Goal: Task Accomplishment & Management: Manage account settings

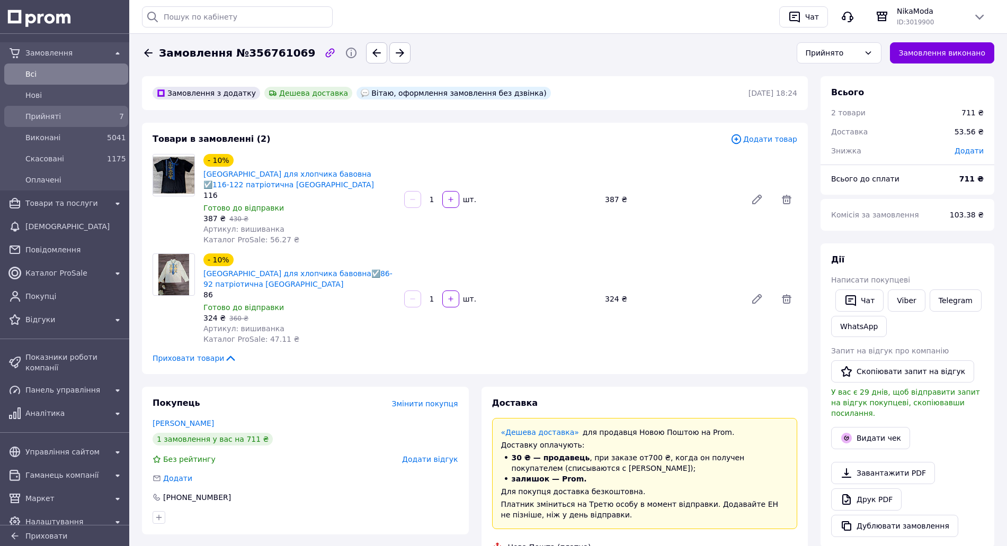
click at [41, 122] on div "Прийняті" at bounding box center [64, 116] width 82 height 15
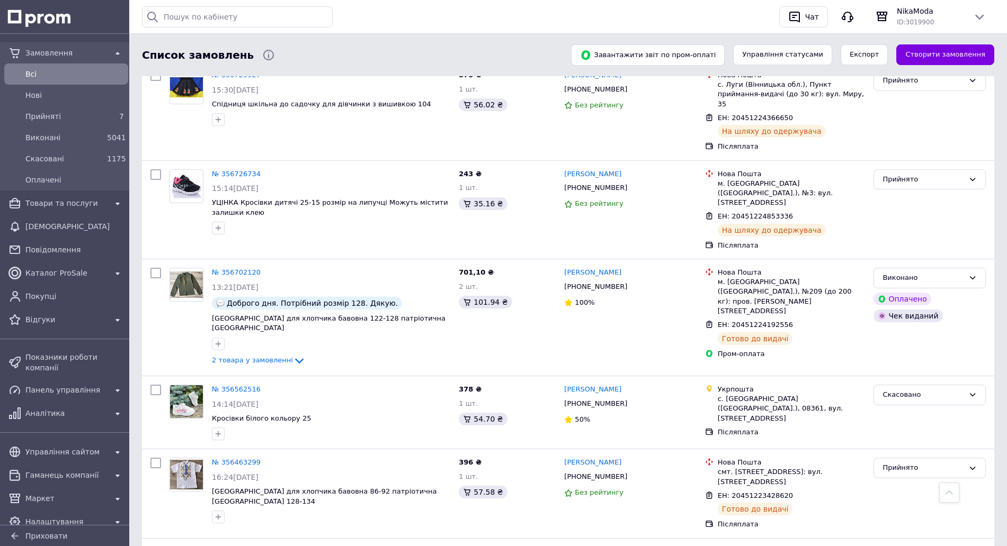
scroll to position [336, 0]
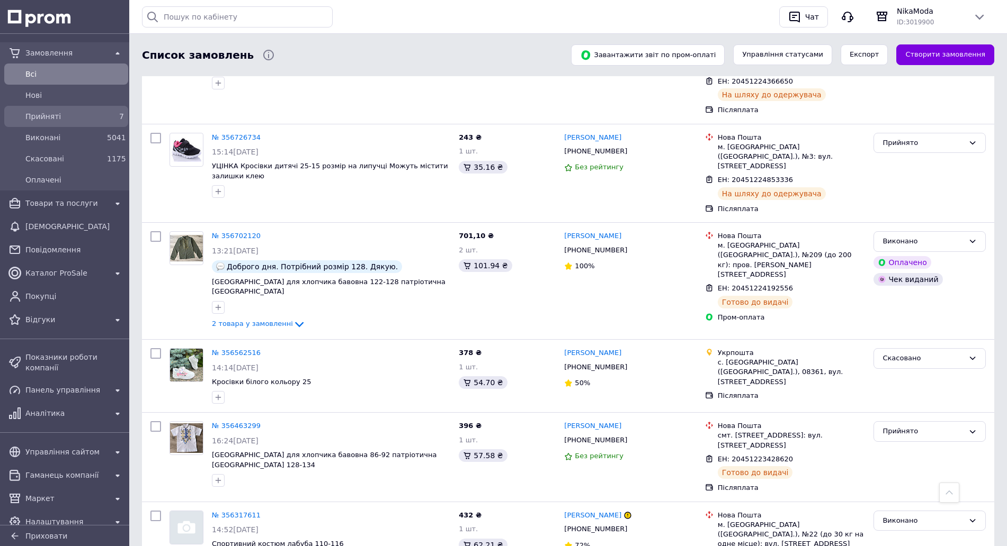
click at [55, 123] on div "Прийняті" at bounding box center [64, 116] width 82 height 15
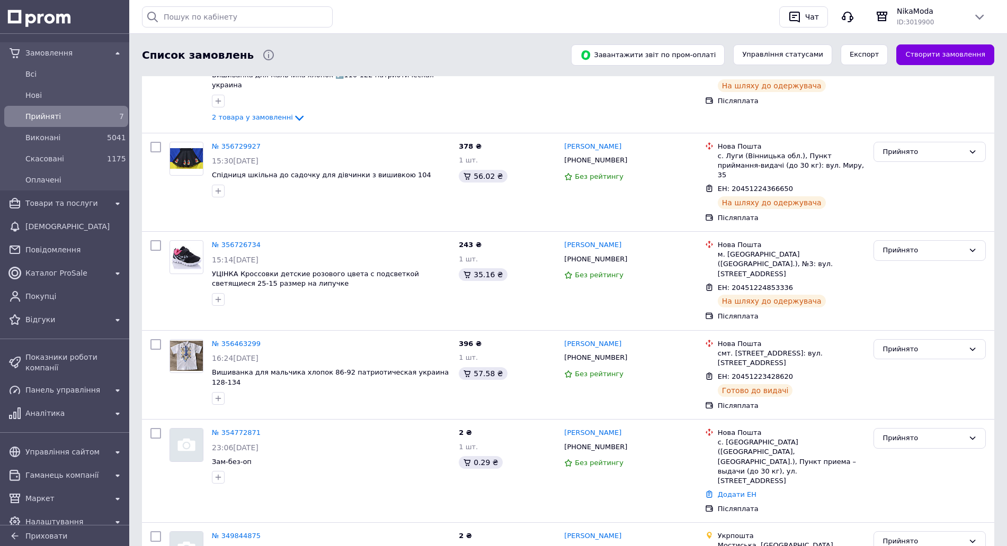
scroll to position [282, 0]
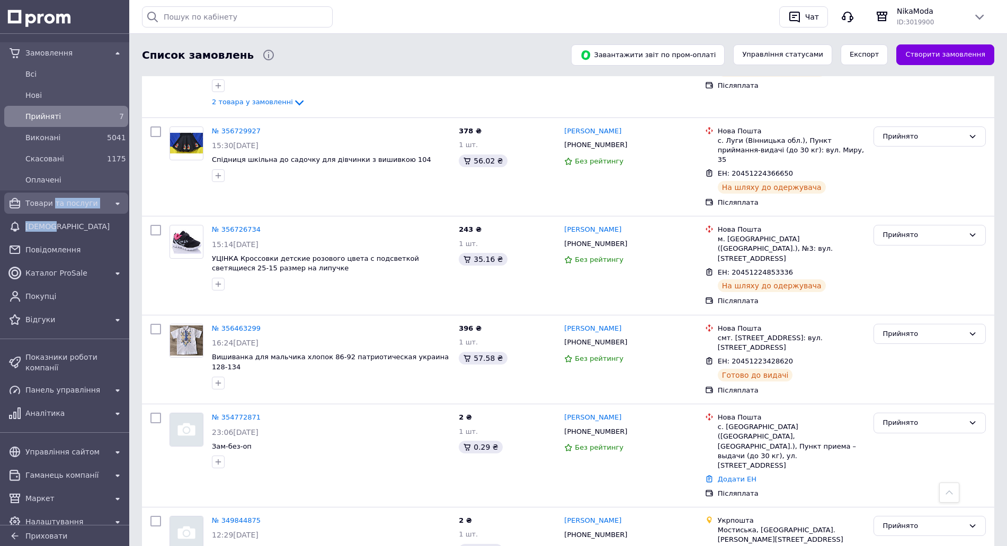
drag, startPoint x: 49, startPoint y: 214, endPoint x: 53, endPoint y: 199, distance: 15.9
click at [53, 199] on div "Замовлення Всi [GEOGRAPHIC_DATA] 7 Виконані 5041 Скасовані 1175 Оплачені Товари…" at bounding box center [66, 186] width 132 height 292
click at [53, 199] on span "Товари та послуги" at bounding box center [66, 203] width 82 height 11
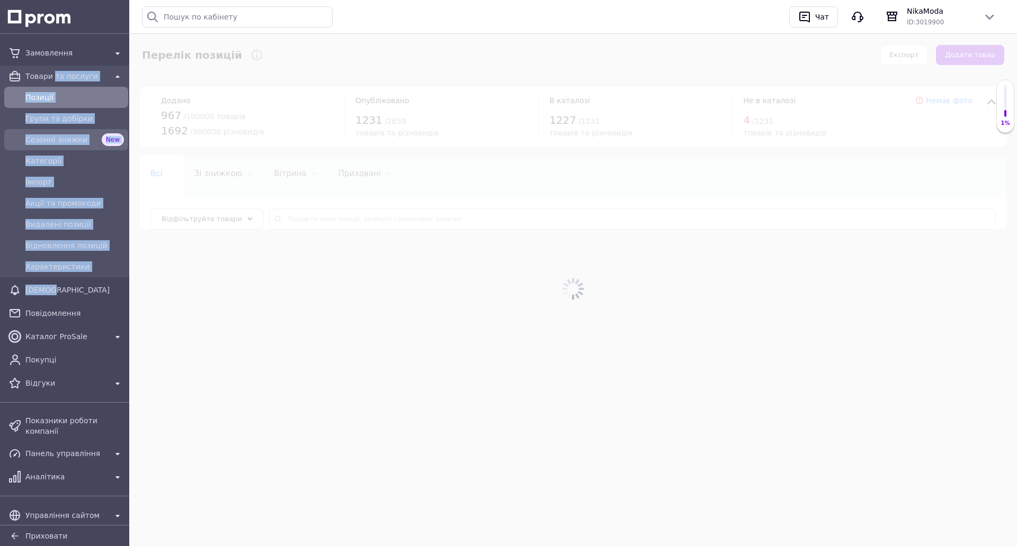
click at [71, 141] on span "Сезонні знижки" at bounding box center [61, 140] width 72 height 11
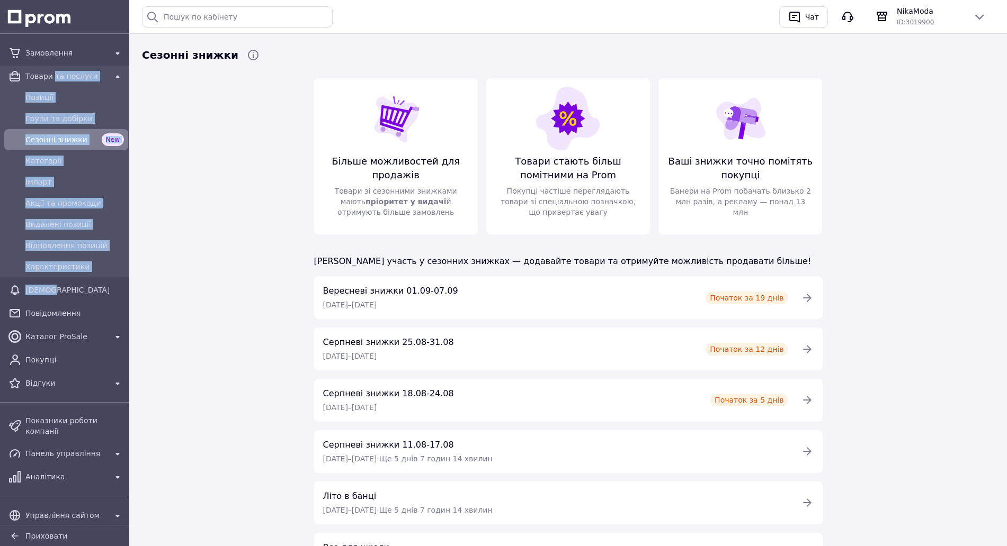
scroll to position [88, 0]
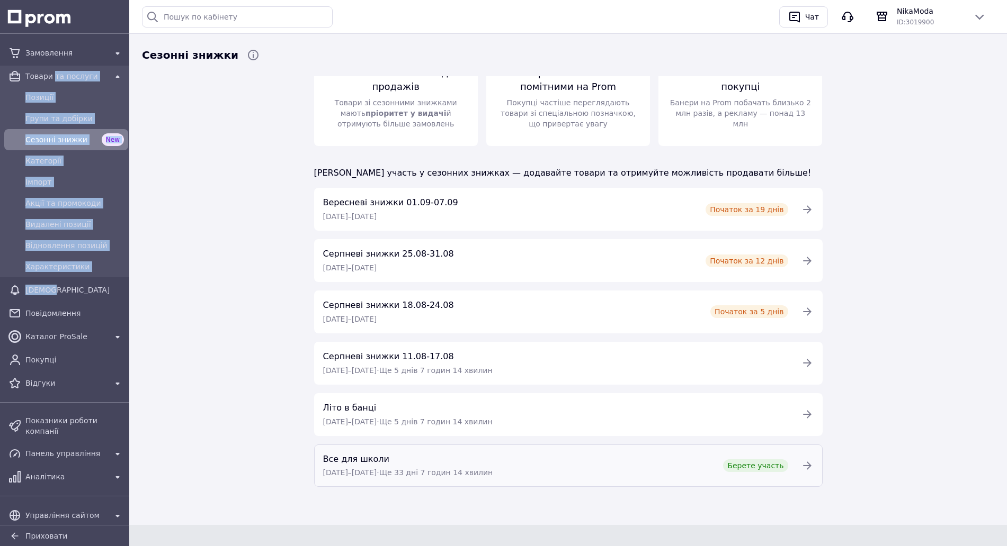
click at [767, 469] on span "Берете участь" at bounding box center [755, 466] width 56 height 11
